Goal: Transaction & Acquisition: Purchase product/service

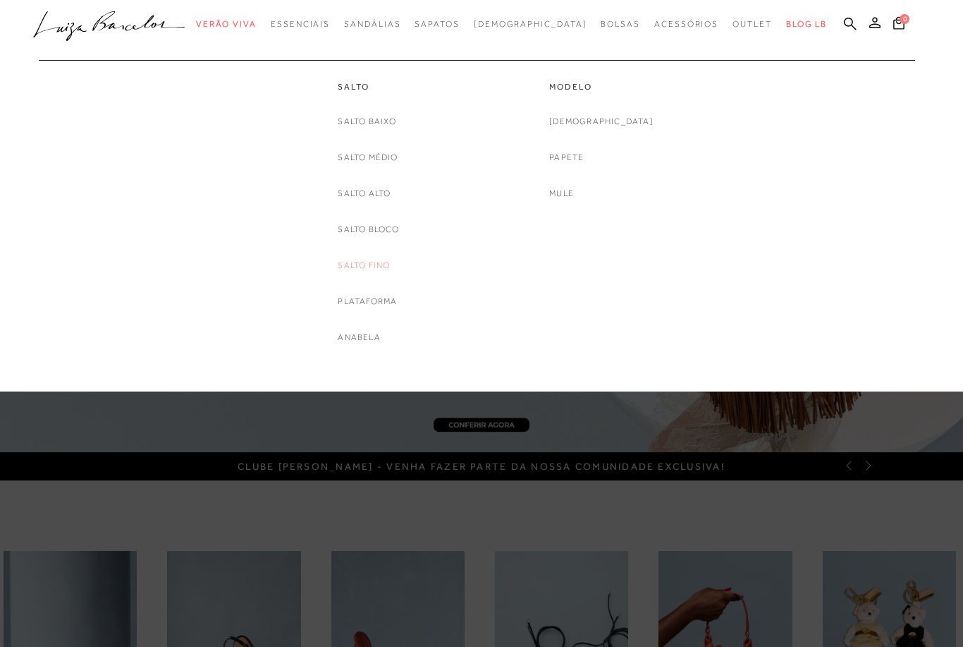
click at [381, 258] on link "Salto Fino" at bounding box center [364, 265] width 52 height 15
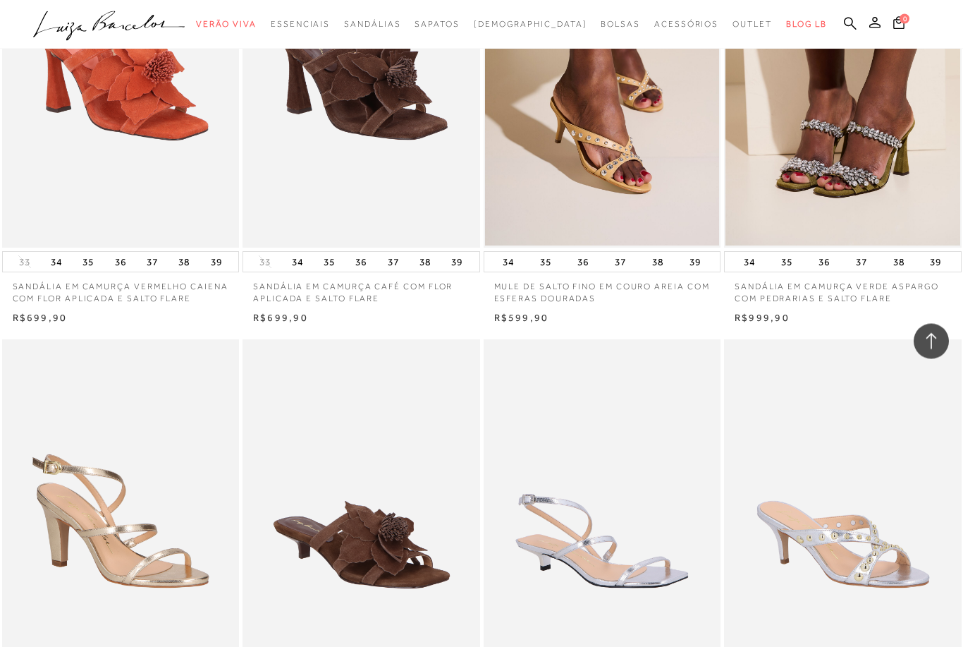
scroll to position [1528, 0]
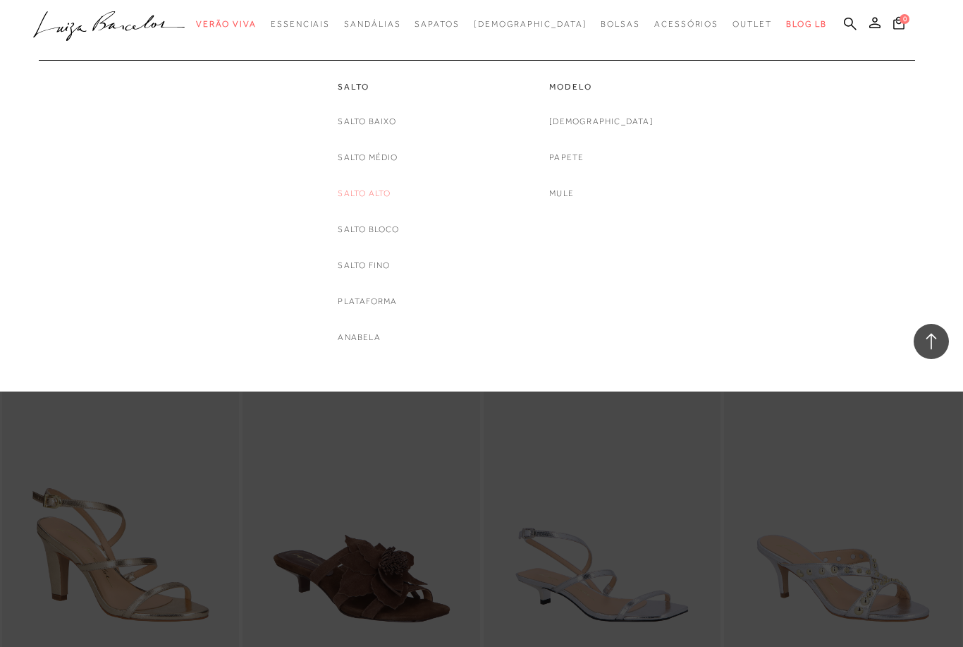
click at [379, 195] on link "Salto Alto" at bounding box center [364, 193] width 53 height 15
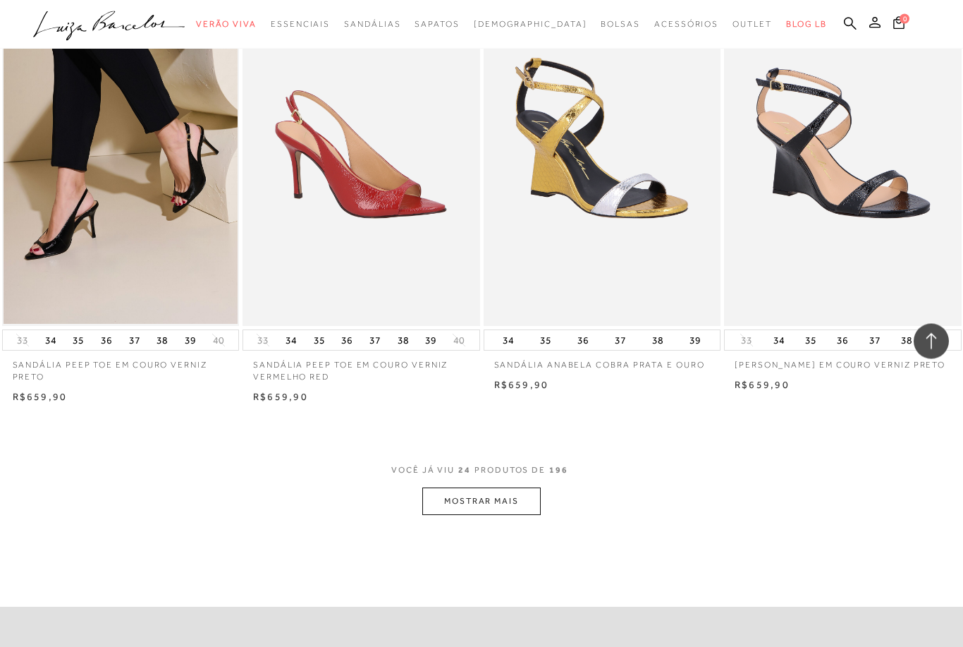
scroll to position [2366, 0]
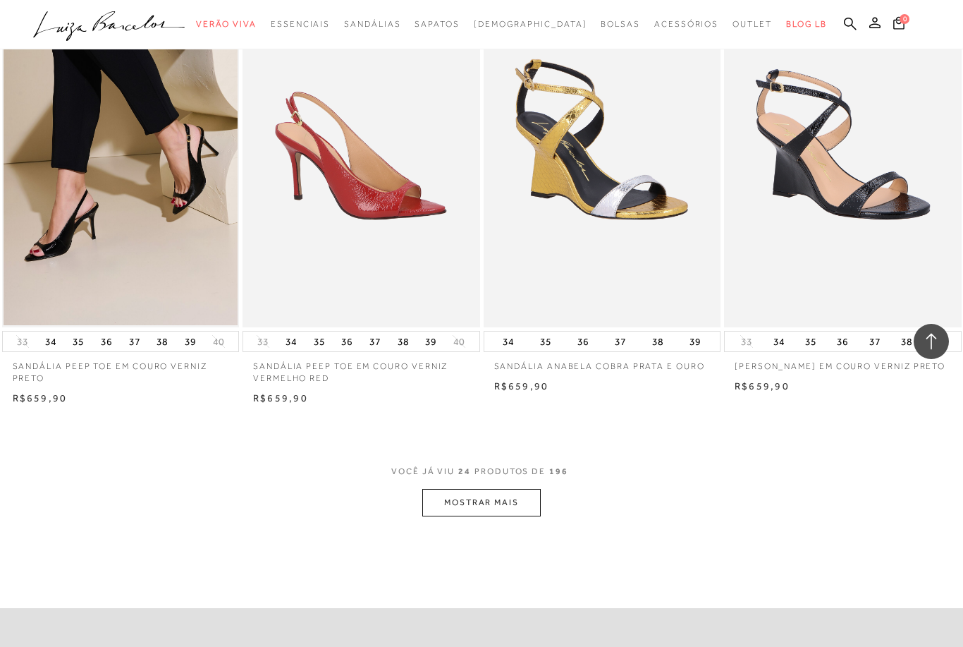
click at [522, 497] on button "MOSTRAR MAIS" at bounding box center [481, 502] width 118 height 27
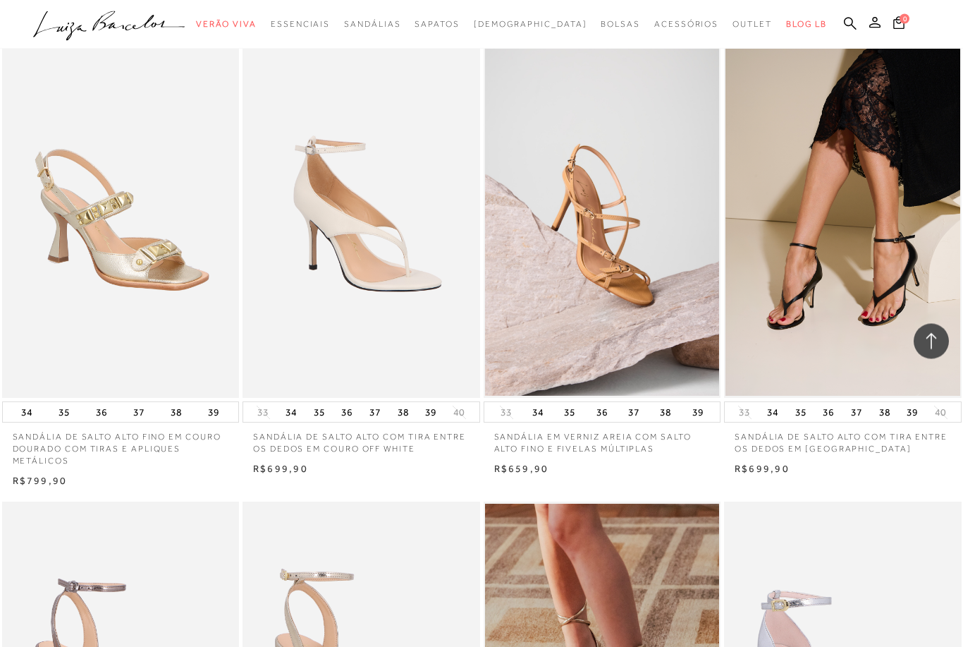
scroll to position [4079, 0]
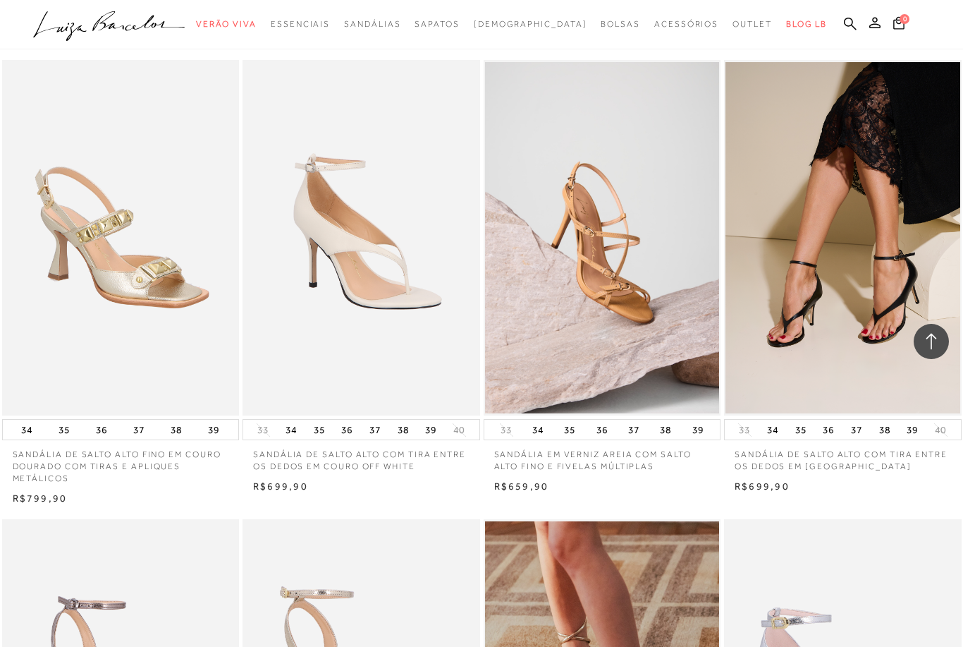
click at [453, 350] on img at bounding box center [362, 238] width 236 height 356
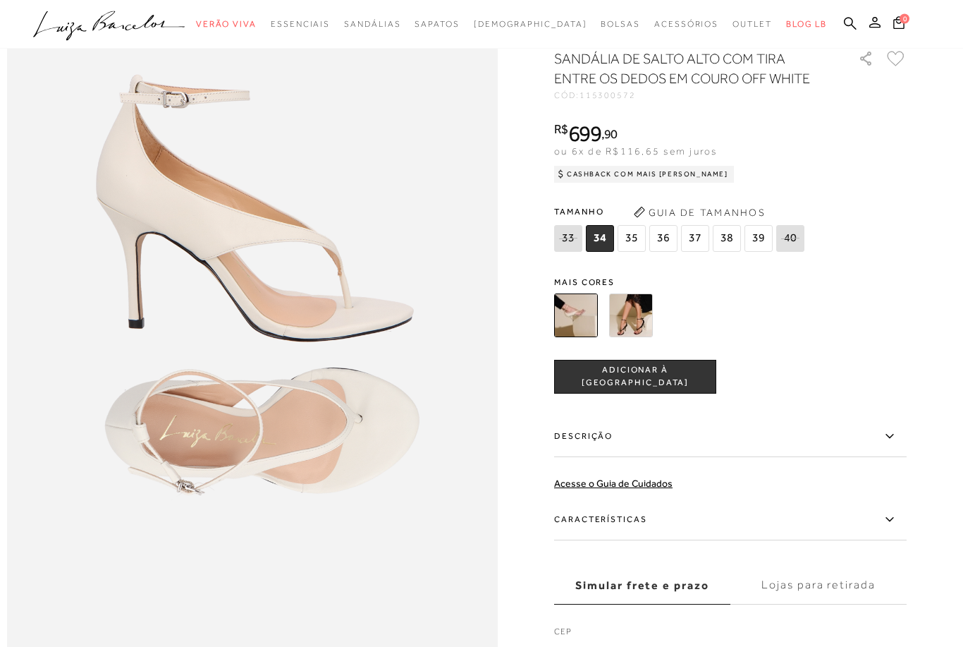
scroll to position [776, 0]
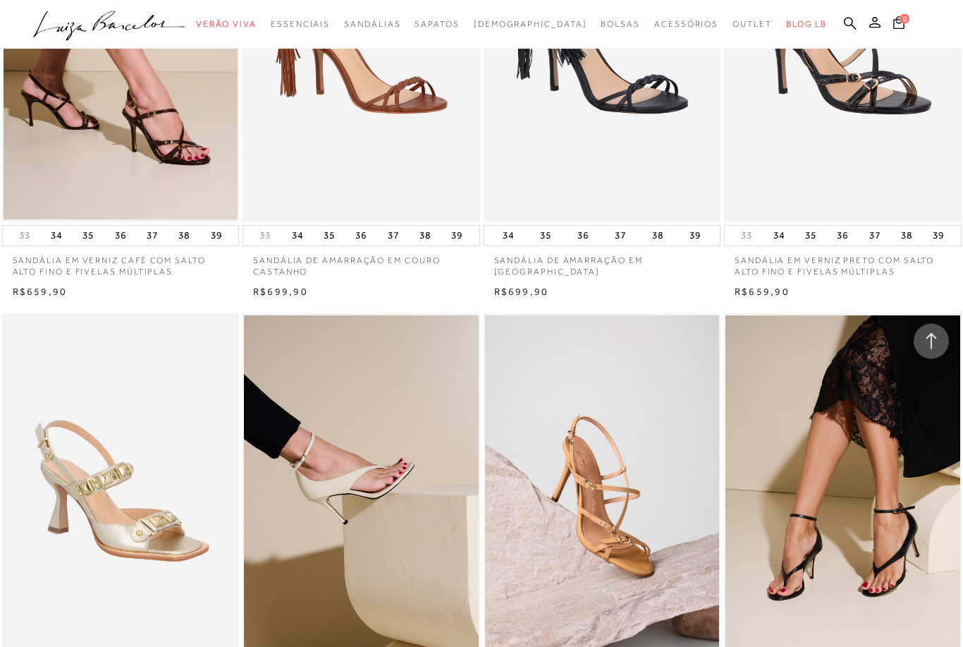
scroll to position [3826, 0]
click at [843, 18] on ul ".a{fill-rule:evenodd;} Verão Viva Em alta Favoritos das Influenciadoras Apostas…" at bounding box center [471, 24] width 876 height 26
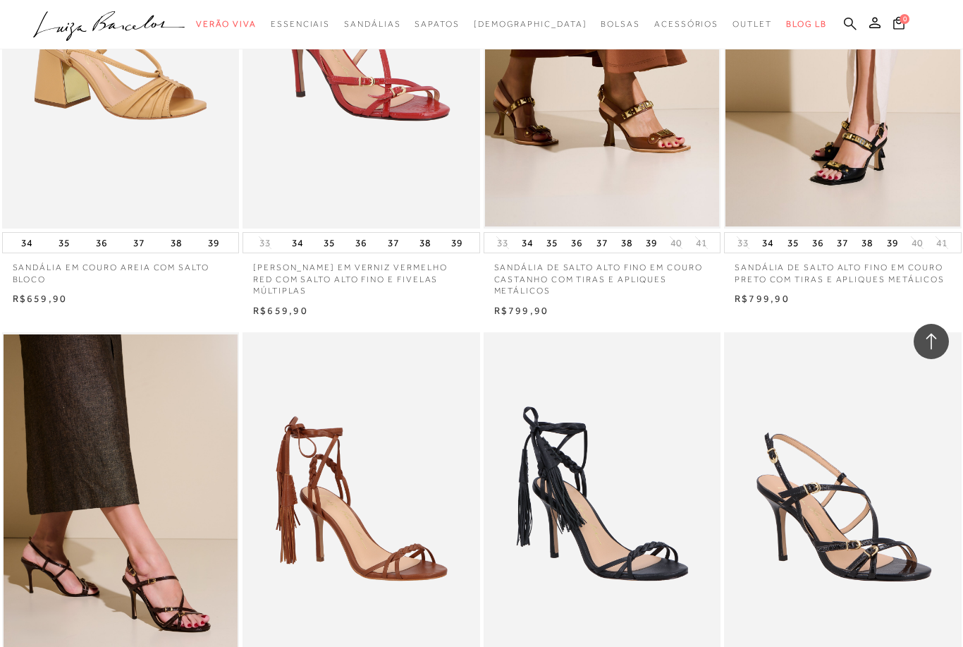
click at [844, 27] on icon at bounding box center [850, 23] width 13 height 13
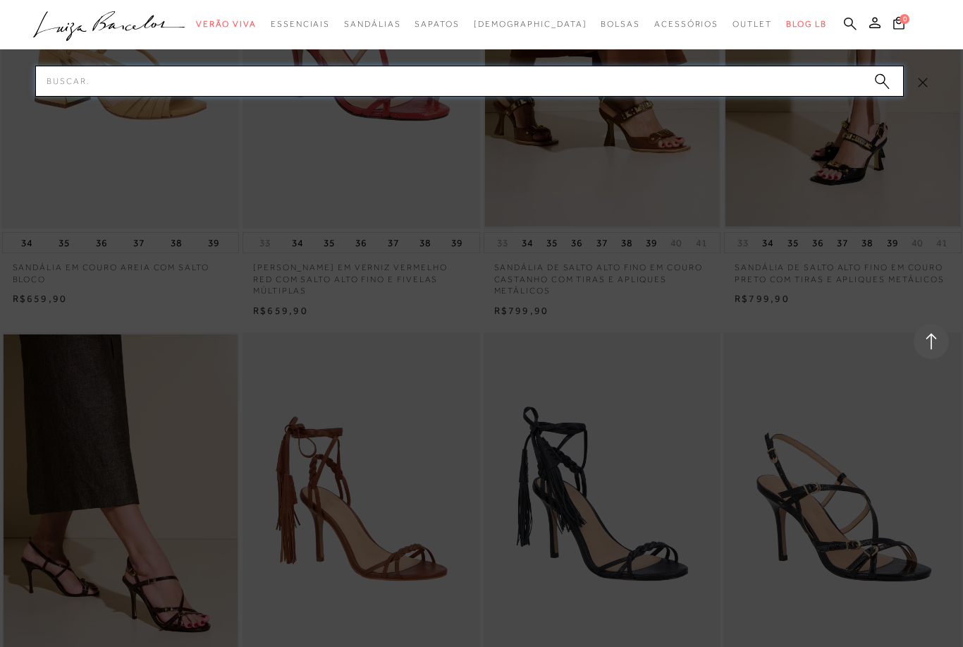
scroll to position [3359, 0]
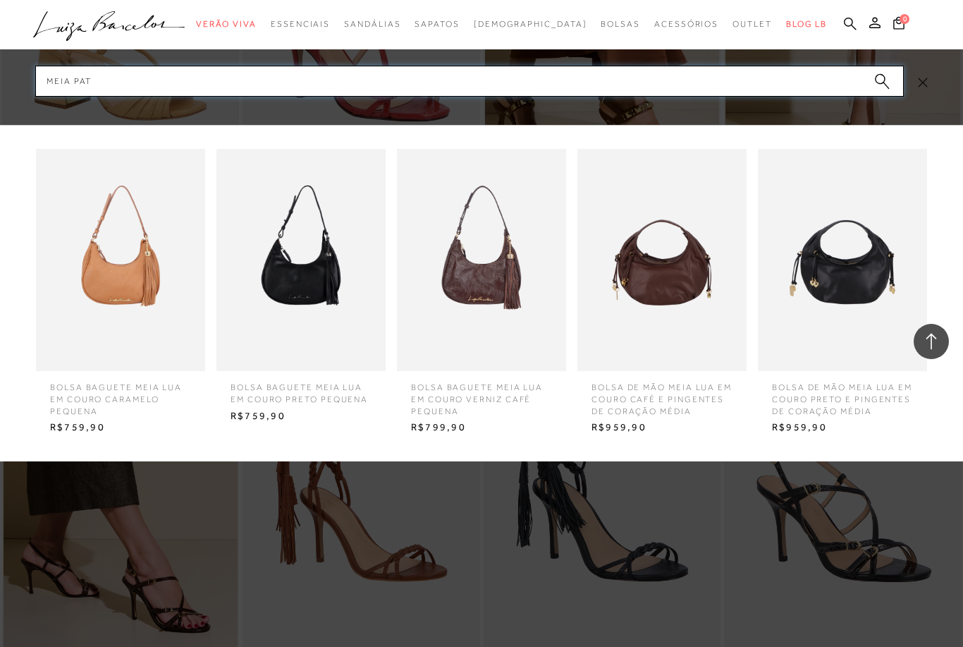
type input "MEIA PATA"
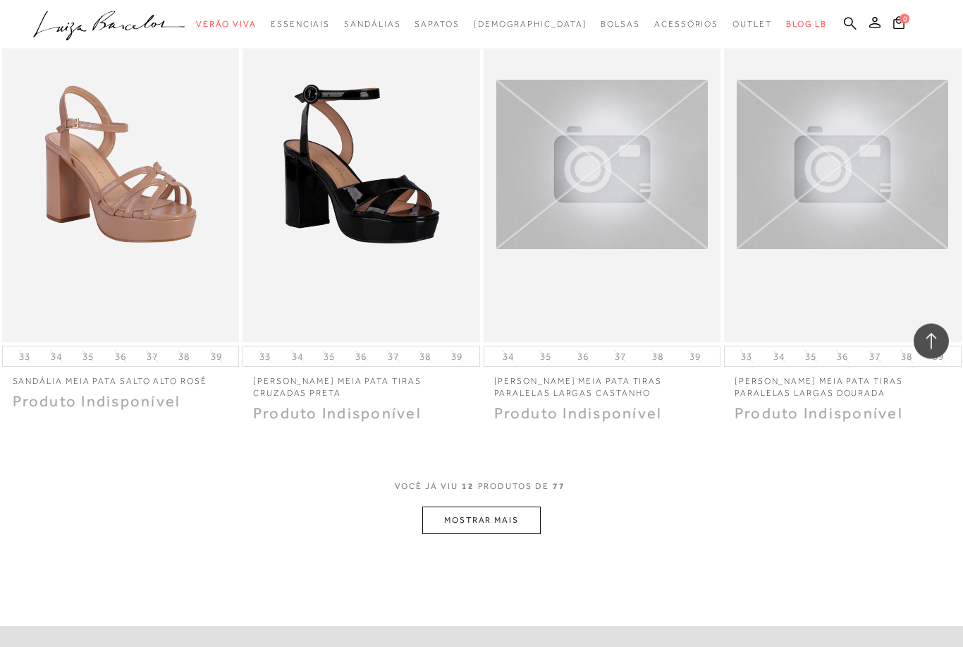
click at [526, 525] on button "MOSTRAR MAIS" at bounding box center [481, 520] width 118 height 27
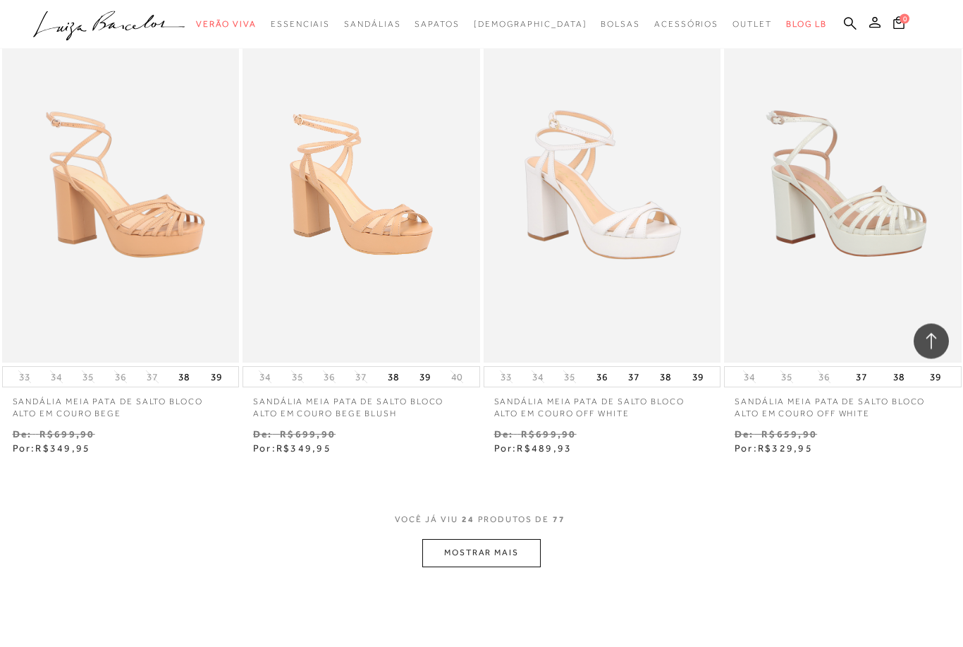
scroll to position [2420, 0]
click at [520, 542] on button "MOSTRAR MAIS" at bounding box center [481, 552] width 118 height 27
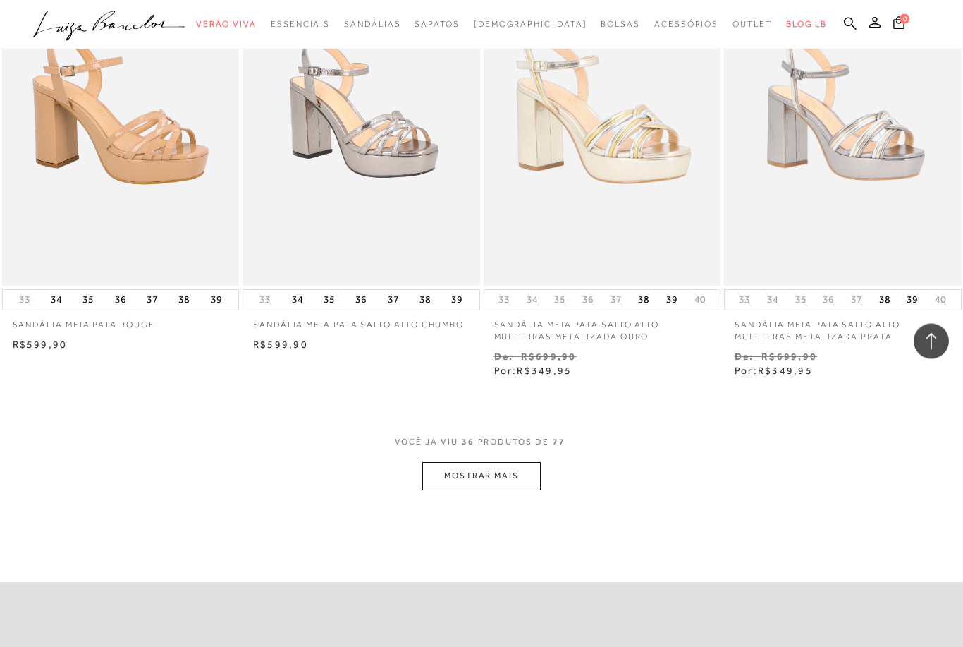
scroll to position [3869, 0]
click at [509, 462] on button "MOSTRAR MAIS" at bounding box center [481, 475] width 118 height 27
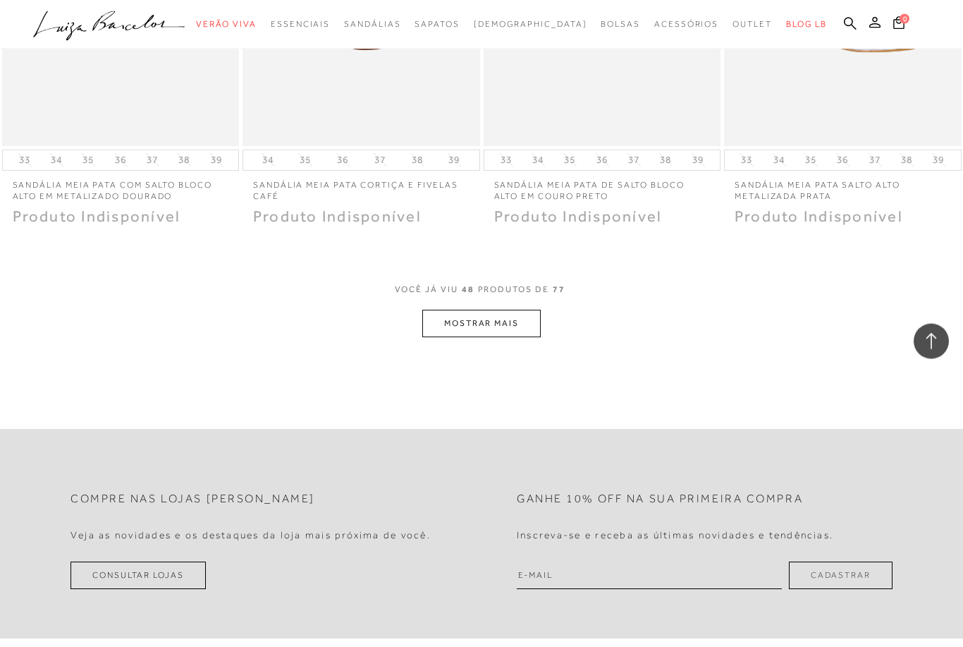
scroll to position [5397, 0]
click at [520, 310] on button "MOSTRAR MAIS" at bounding box center [481, 323] width 118 height 27
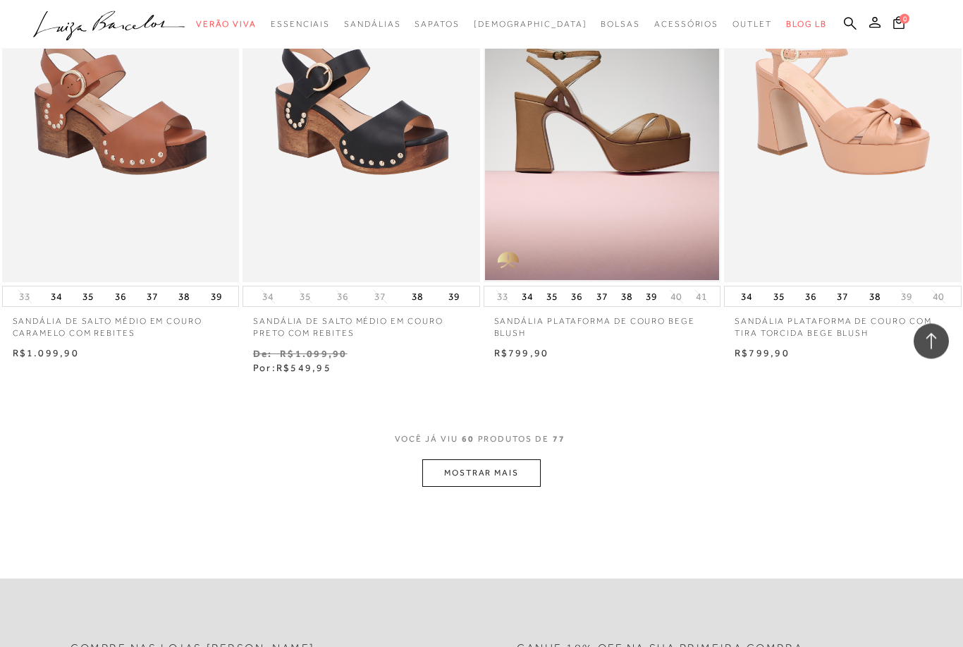
scroll to position [6635, 0]
click at [520, 459] on button "MOSTRAR MAIS" at bounding box center [481, 472] width 118 height 27
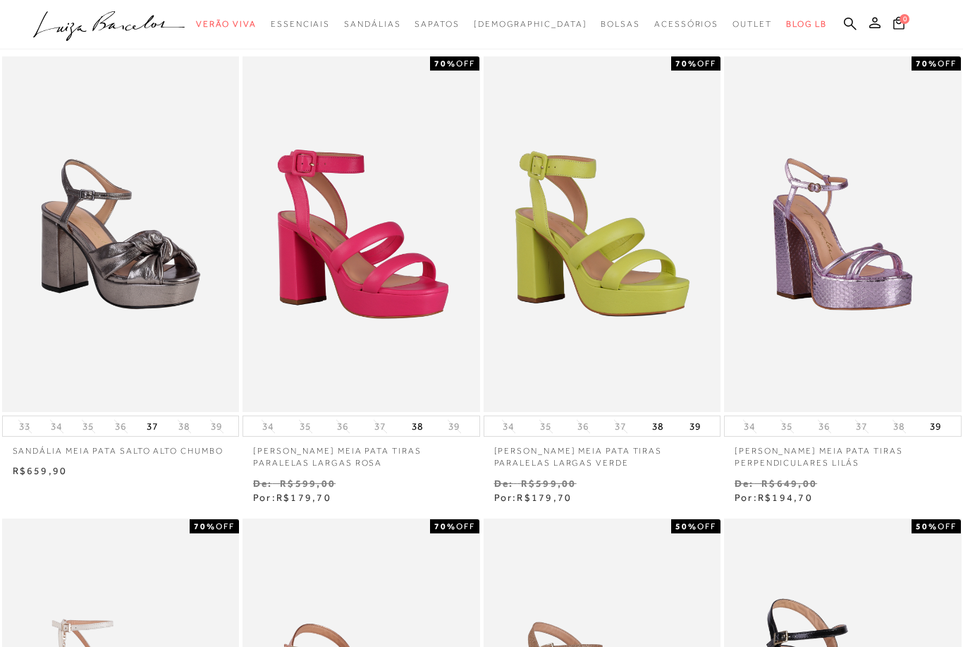
scroll to position [0, 0]
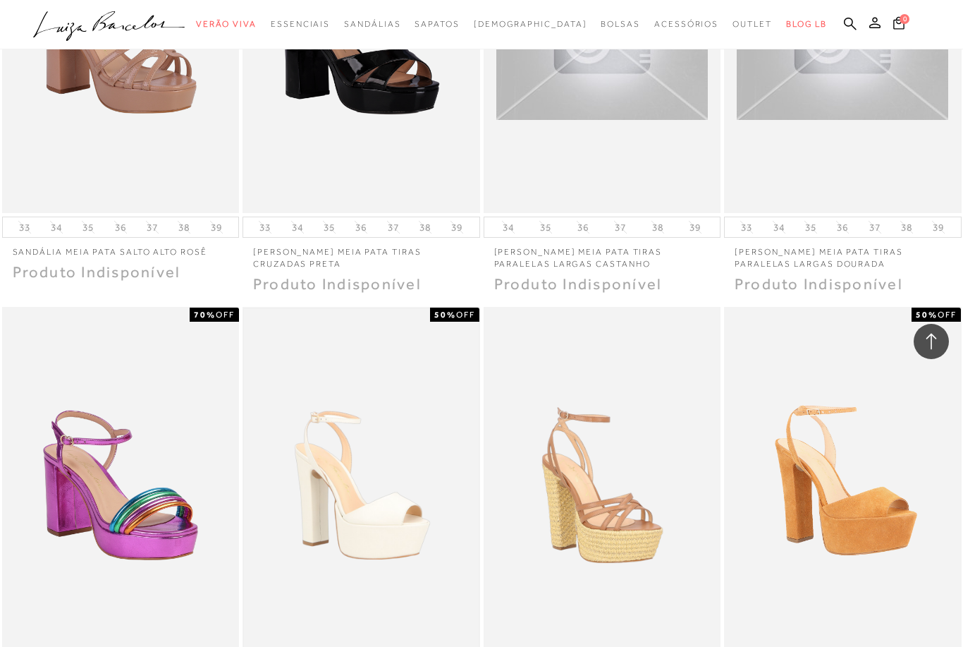
click at [454, 491] on img at bounding box center [361, 485] width 235 height 352
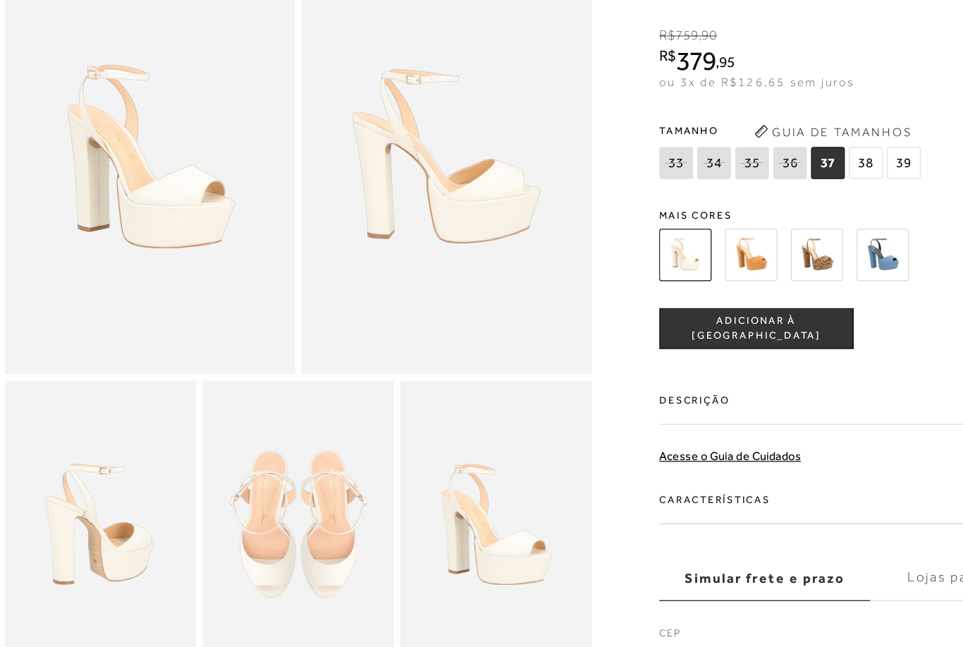
scroll to position [84, 0]
click at [424, 449] on img at bounding box center [418, 506] width 160 height 240
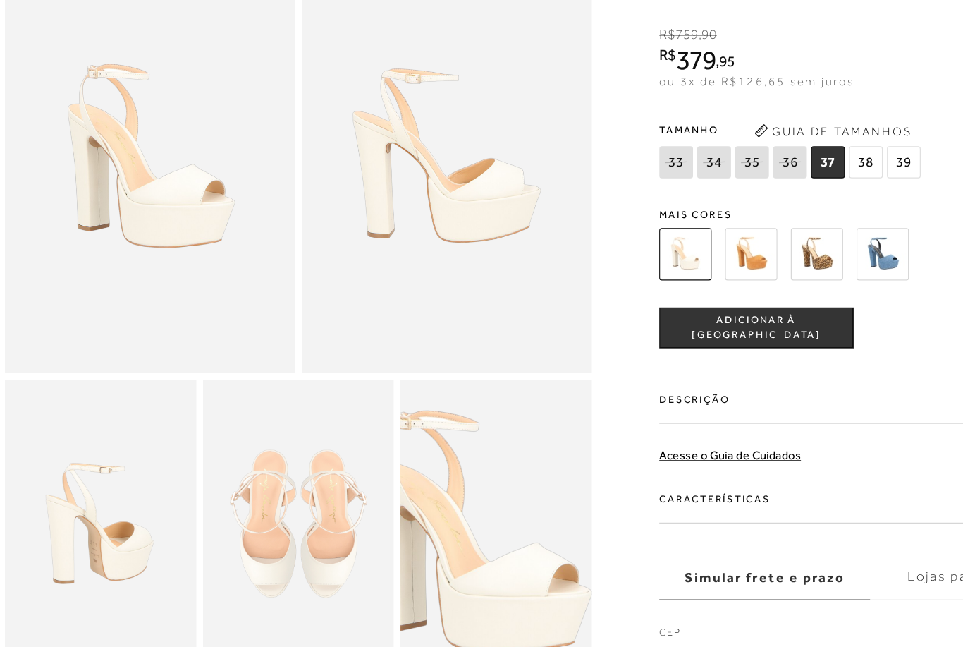
click at [428, 431] on img at bounding box center [404, 511] width 319 height 479
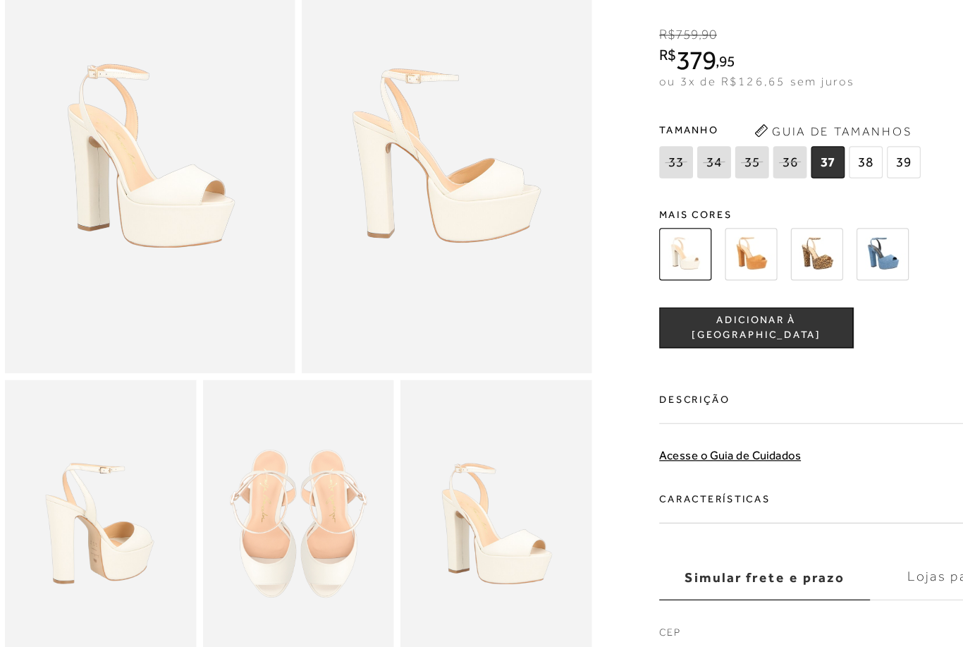
click at [449, 200] on img at bounding box center [376, 198] width 243 height 364
click at [444, 210] on img at bounding box center [376, 198] width 243 height 364
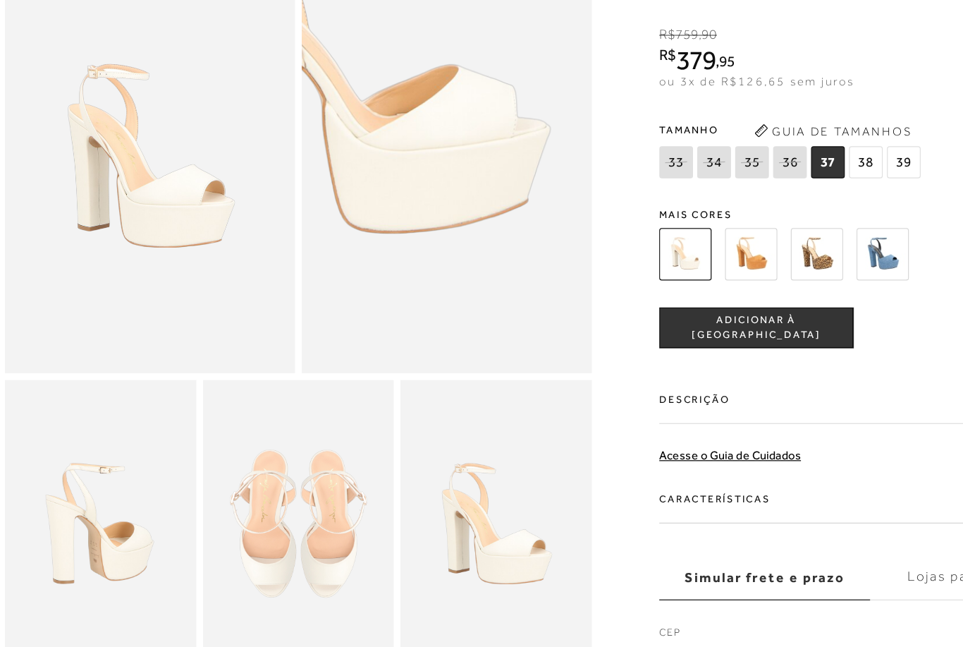
click at [438, 214] on img at bounding box center [305, 118] width 485 height 728
click at [438, 213] on img at bounding box center [305, 118] width 485 height 728
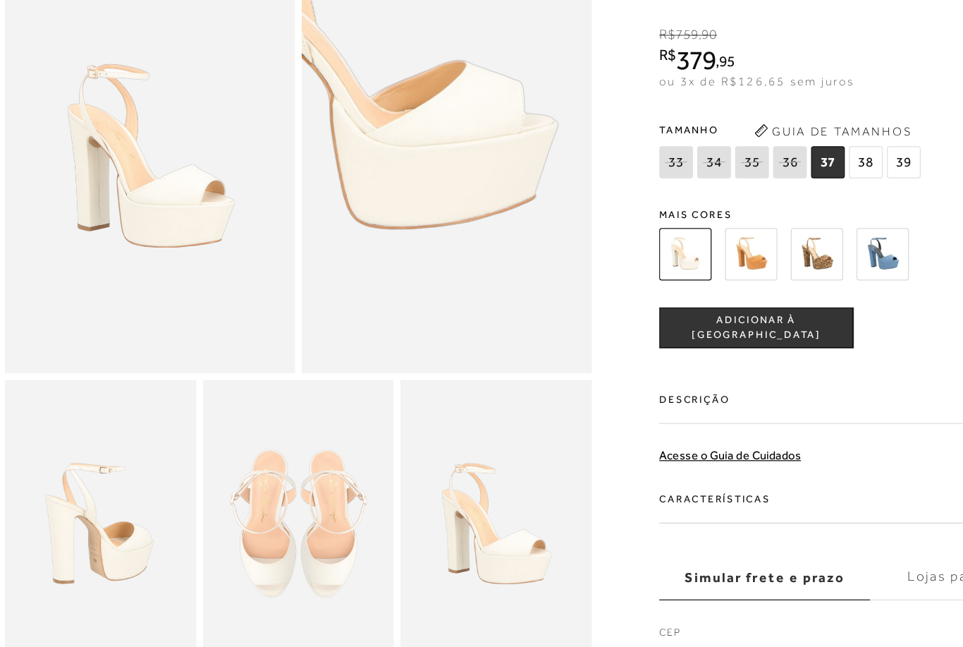
click at [720, 166] on button "Guia de Tamanhos" at bounding box center [699, 177] width 141 height 23
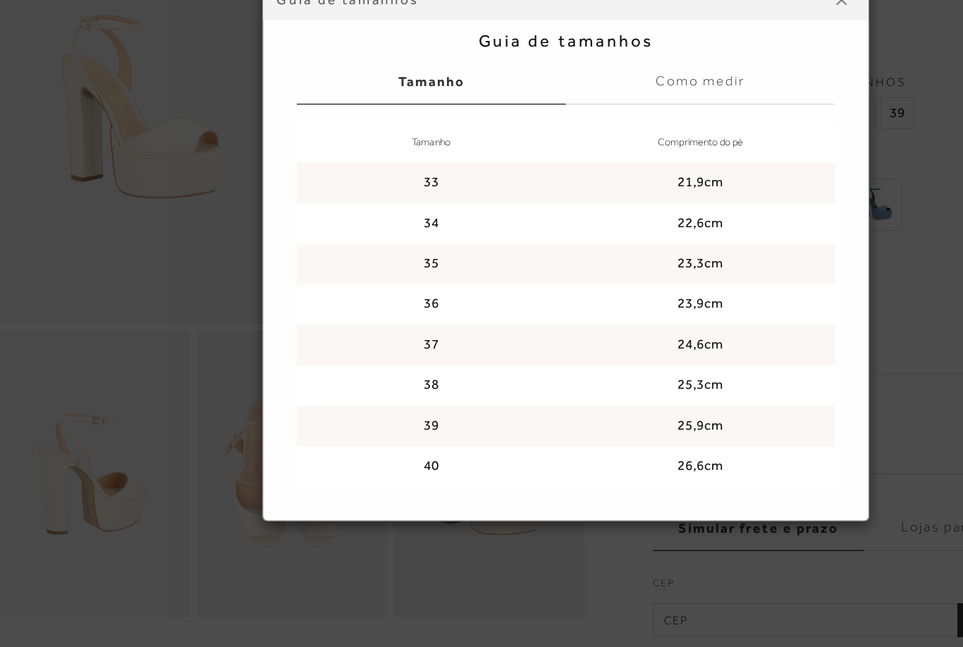
scroll to position [127, 0]
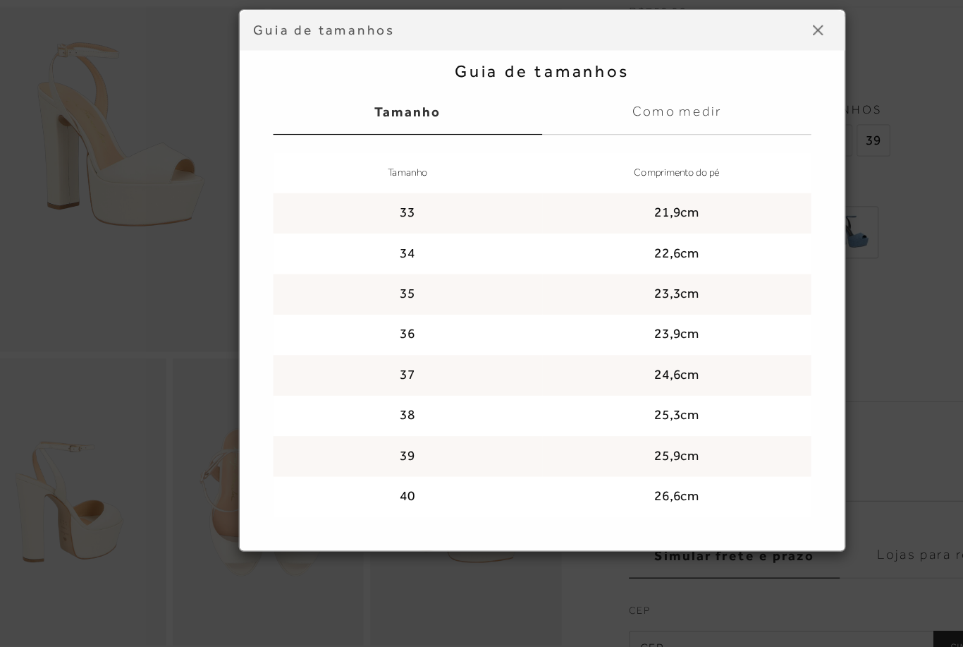
click at [728, 102] on div "Guia de tamanhos Guia de tamanhos [GEOGRAPHIC_DATA] Como medir Tamanho Comprime…" at bounding box center [481, 277] width 635 height 453
click at [708, 64] on img at bounding box center [712, 68] width 8 height 8
